Goal: Task Accomplishment & Management: Complete application form

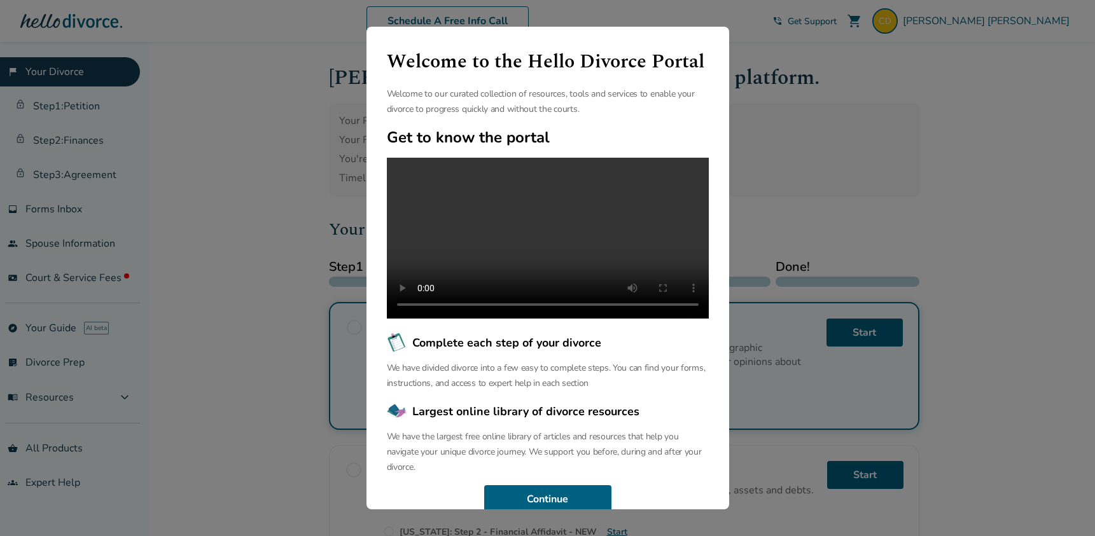
click at [913, 95] on div "Welcome to the Hello Divorce Portal Welcome to our curated collection of resour…" at bounding box center [547, 268] width 1095 height 536
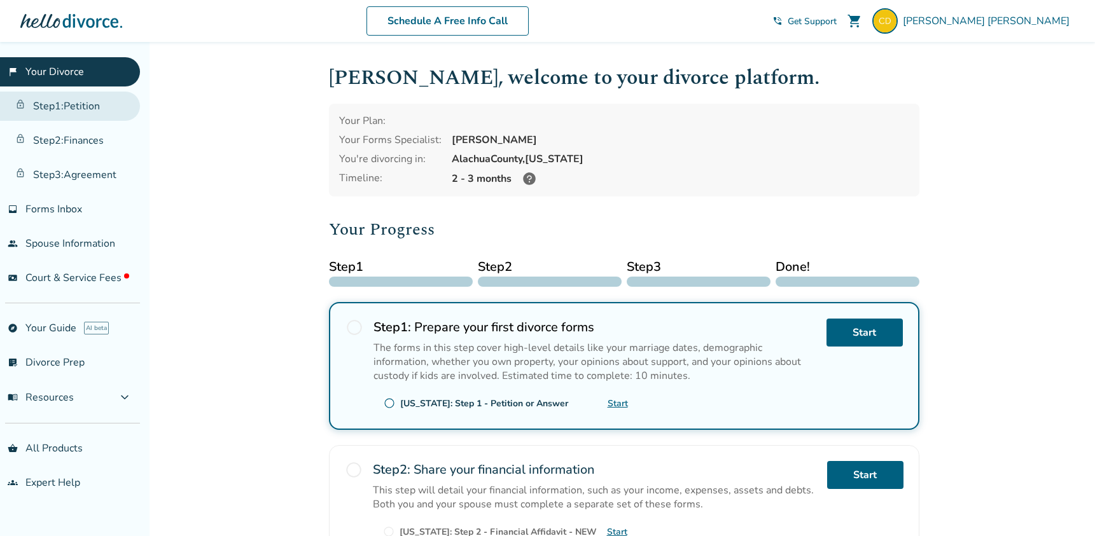
click at [90, 106] on link "Step 1 : Petition" at bounding box center [70, 106] width 140 height 29
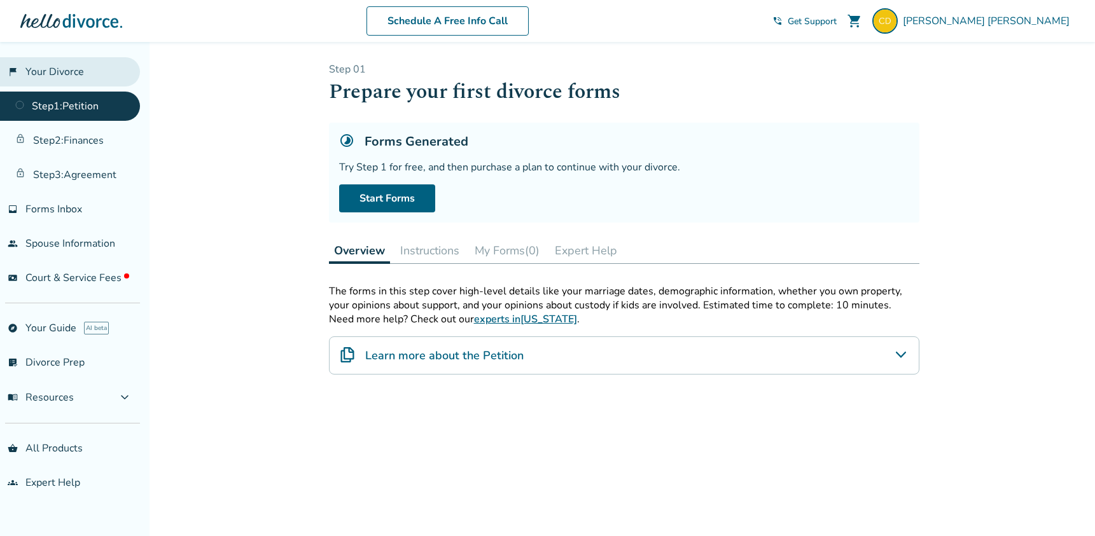
click at [78, 80] on link "flag_2 Your Divorce" at bounding box center [70, 71] width 140 height 29
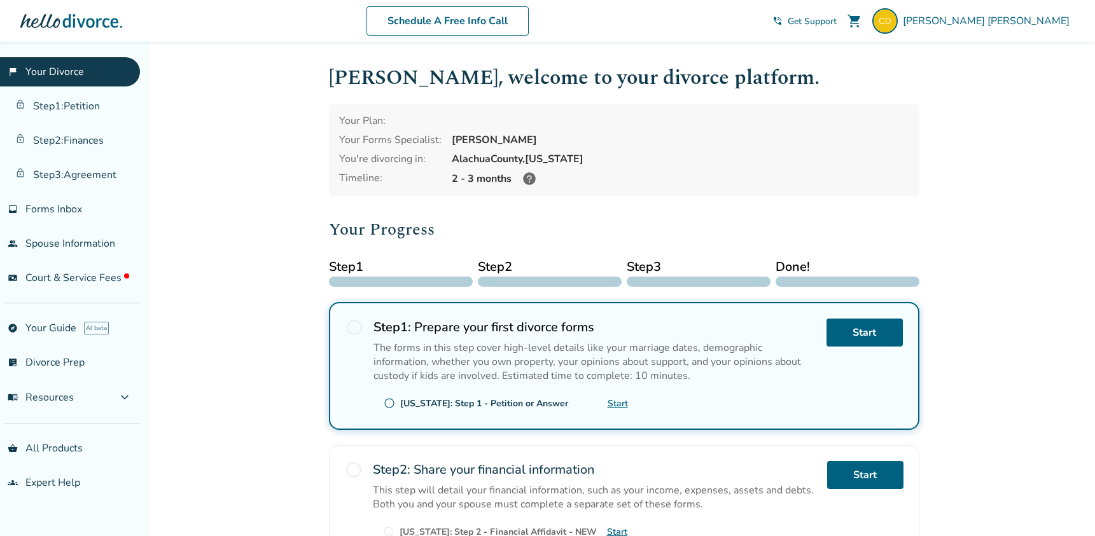
drag, startPoint x: 453, startPoint y: 136, endPoint x: 542, endPoint y: 143, distance: 89.3
click at [542, 143] on div "[PERSON_NAME]" at bounding box center [680, 140] width 457 height 14
click at [456, 147] on div "Your Plan: Your Forms Specialist: [PERSON_NAME] You're divorcing in: [GEOGRAPHI…" at bounding box center [624, 150] width 590 height 93
drag, startPoint x: 447, startPoint y: 142, endPoint x: 544, endPoint y: 142, distance: 97.3
click at [544, 142] on div "Your Plan: Your Forms Specialist: [PERSON_NAME] You're divorcing in: [GEOGRAPHI…" at bounding box center [624, 150] width 590 height 93
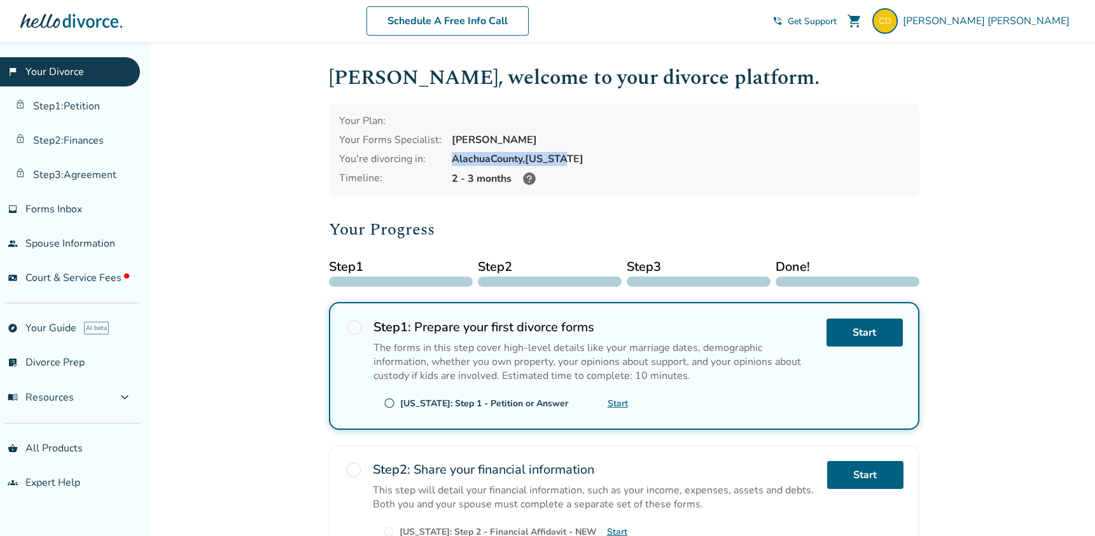
drag, startPoint x: 452, startPoint y: 161, endPoint x: 567, endPoint y: 162, distance: 115.1
click at [567, 162] on div "[GEOGRAPHIC_DATA], [US_STATE]" at bounding box center [680, 159] width 457 height 14
click at [91, 281] on span "Court & Service Fees" at bounding box center [77, 278] width 104 height 14
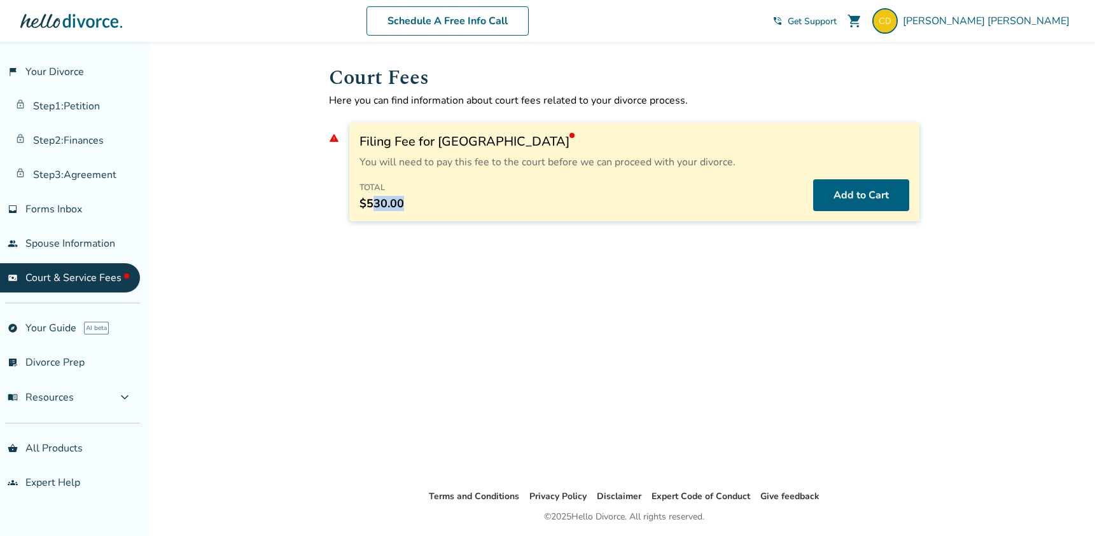
drag, startPoint x: 405, startPoint y: 202, endPoint x: 375, endPoint y: 205, distance: 29.4
click at [375, 205] on div "Total $530.00 Add to Cart" at bounding box center [634, 195] width 550 height 32
click at [389, 201] on span "$530.00" at bounding box center [381, 203] width 45 height 15
drag, startPoint x: 408, startPoint y: 202, endPoint x: 361, endPoint y: 209, distance: 47.0
click at [361, 209] on div "Total $530.00 Add to Cart" at bounding box center [634, 195] width 550 height 32
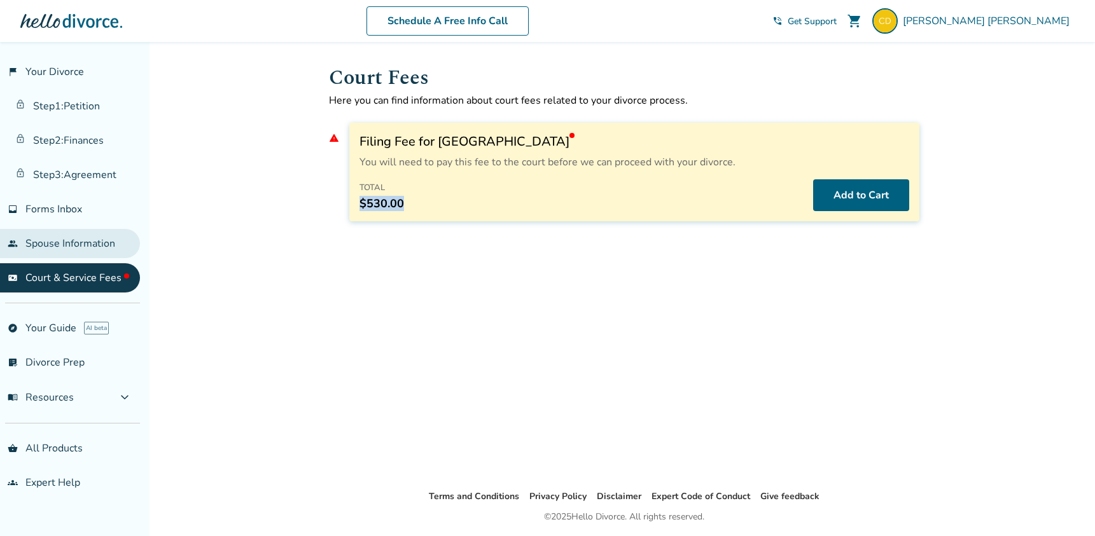
click at [48, 247] on link "people Spouse Information" at bounding box center [70, 243] width 140 height 29
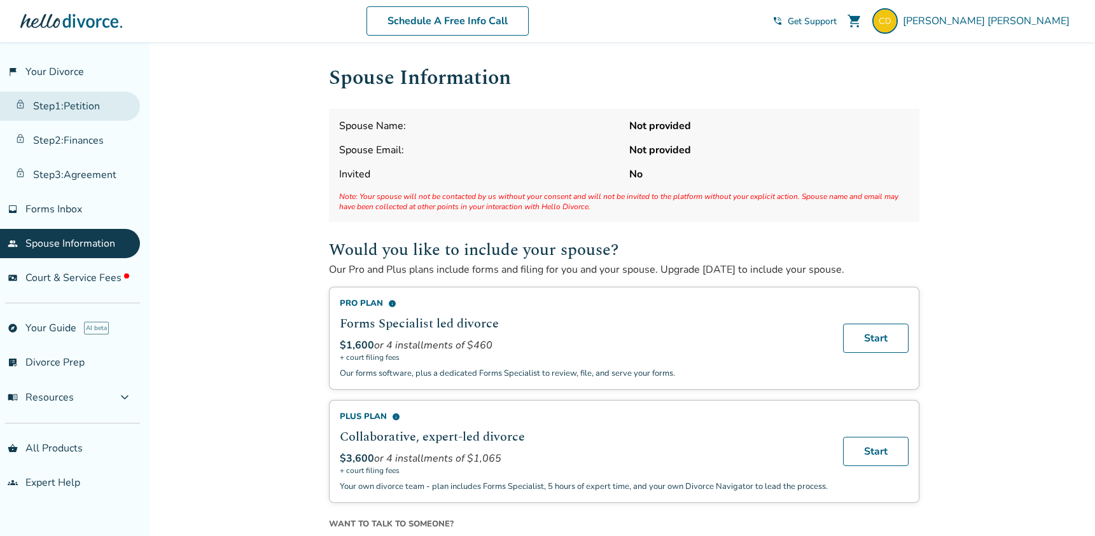
click at [92, 112] on link "Step 1 : Petition" at bounding box center [70, 106] width 140 height 29
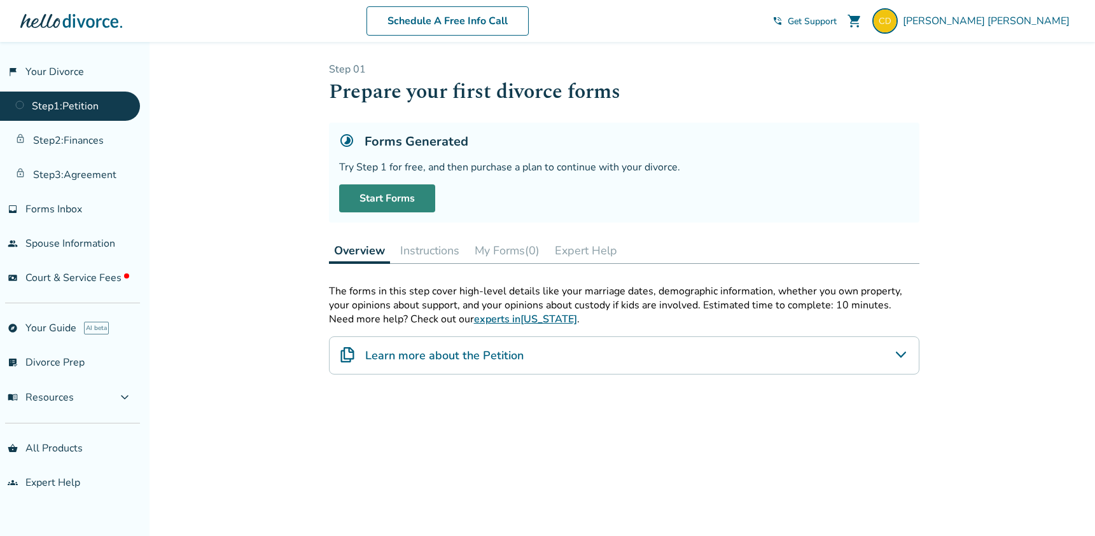
click at [390, 201] on link "Start Forms" at bounding box center [387, 198] width 96 height 28
